Goal: Find specific page/section: Find specific page/section

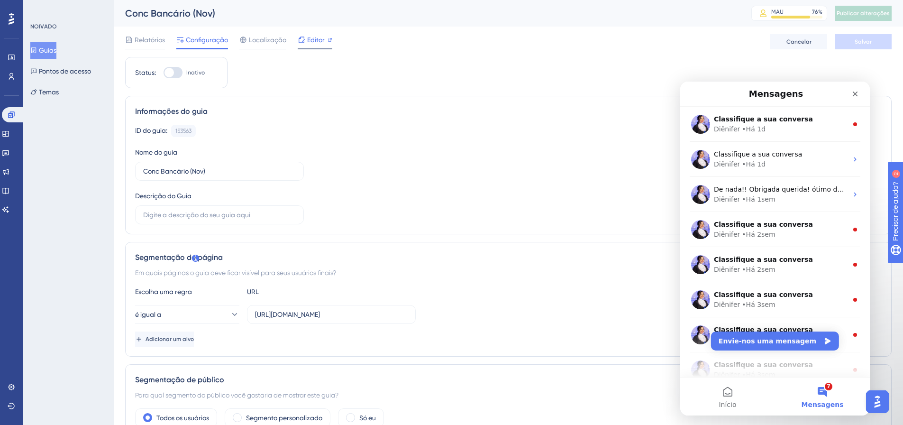
click at [315, 41] on font "Editor" at bounding box center [316, 40] width 18 height 8
click at [314, 43] on font "Editor" at bounding box center [316, 40] width 18 height 8
click at [319, 38] on font "Editor" at bounding box center [316, 40] width 18 height 8
